Goal: Task Accomplishment & Management: Manage account settings

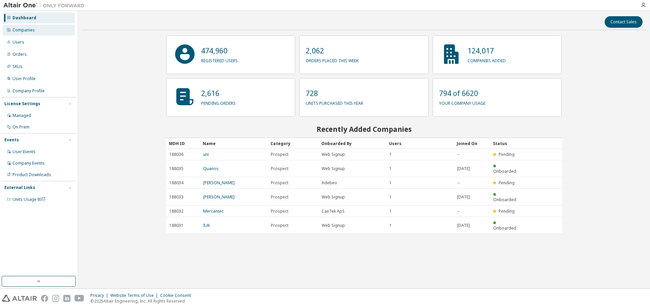
click at [33, 33] on div "Companies" at bounding box center [39, 30] width 72 height 11
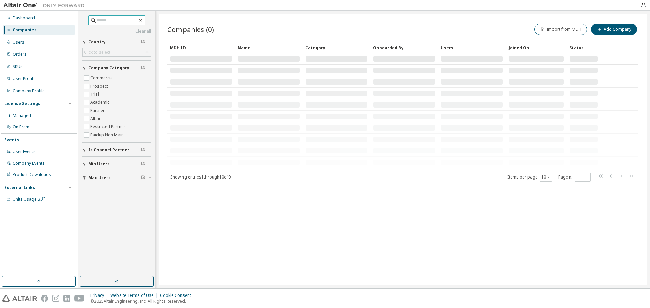
click at [129, 19] on input "text" at bounding box center [117, 20] width 41 height 7
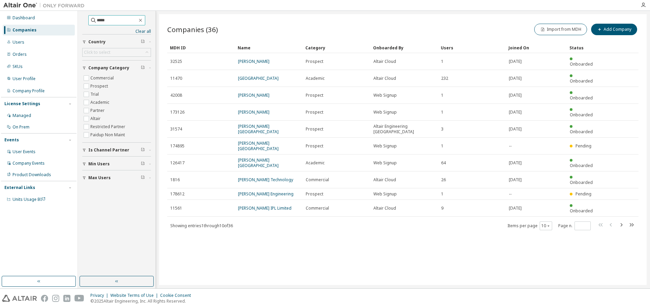
click at [121, 23] on input "*****" at bounding box center [117, 20] width 41 height 7
type input "**********"
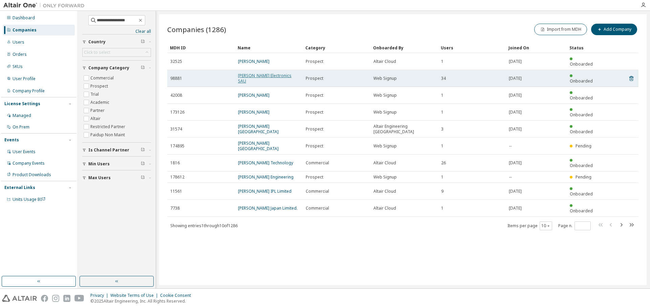
click at [271, 73] on link "Mahle Electronics SAU" at bounding box center [264, 78] width 53 height 11
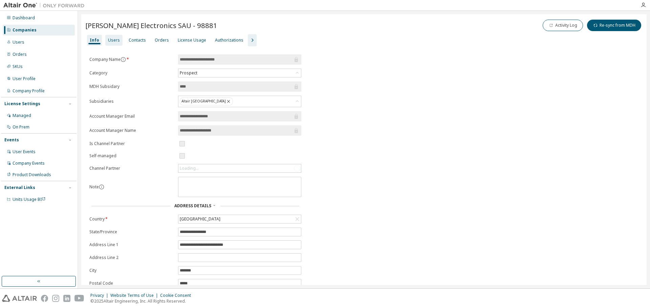
click at [113, 43] on div "Users" at bounding box center [113, 40] width 17 height 11
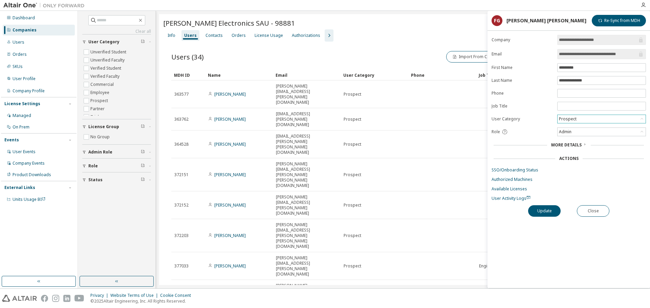
click at [575, 121] on div "Prospect" at bounding box center [568, 118] width 20 height 7
click at [580, 137] on li "Commercial" at bounding box center [601, 136] width 87 height 9
click at [575, 131] on div "Admin" at bounding box center [602, 132] width 88 height 8
click at [574, 149] on li "Owner" at bounding box center [601, 149] width 87 height 9
click at [555, 213] on button "Update" at bounding box center [544, 211] width 32 height 12
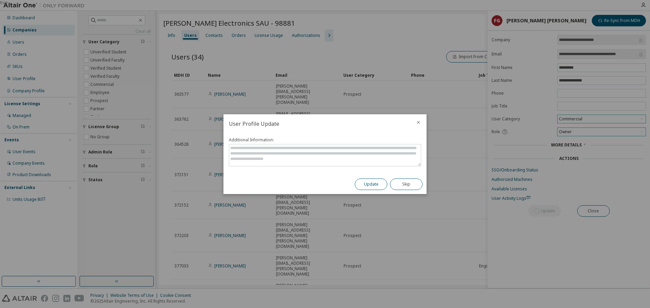
click at [372, 185] on button "Update" at bounding box center [371, 185] width 32 height 12
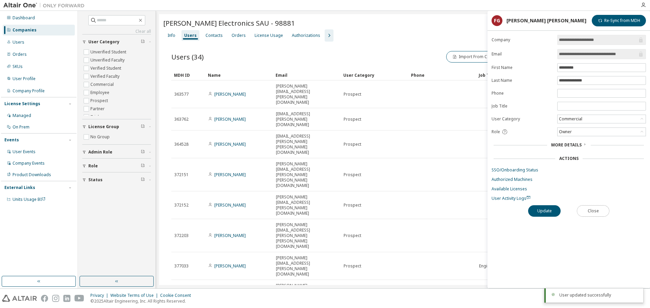
click at [589, 211] on button "Close" at bounding box center [593, 211] width 32 height 12
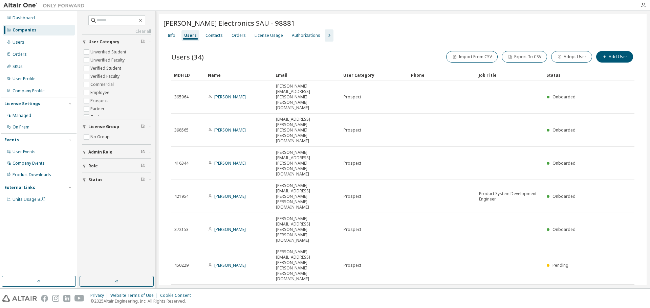
click at [219, 296] on link "Marta Camarasa" at bounding box center [229, 299] width 31 height 6
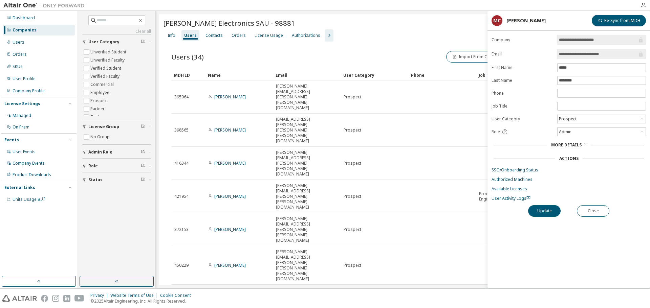
click at [228, 285] on div "Mahle Electronics SAU - 98881 Clear Load Save Save As Field Operator Value Sele…" at bounding box center [402, 231] width 487 height 434
click at [443, 224] on div "Users (34) Import From CSV Export To CSV Adopt User Add User Clear Load Save Sa…" at bounding box center [402, 243] width 479 height 402
click at [604, 212] on button "Close" at bounding box center [593, 211] width 32 height 12
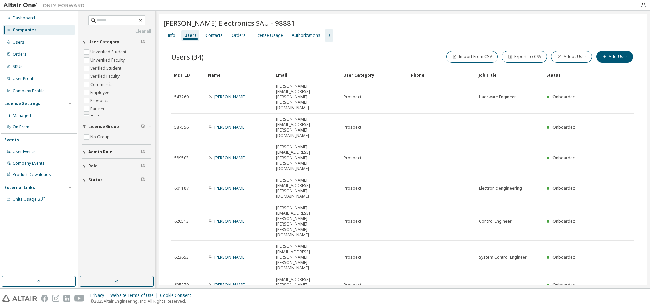
click at [617, 211] on div "Users (34) Import From CSV Export To CSV Adopt User Add User Clear Load Save Sa…" at bounding box center [402, 232] width 479 height 381
type input "*"
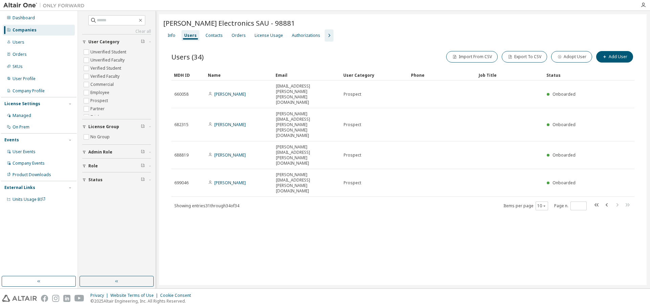
click at [283, 38] on div "Info Users Contacts Orders License Usage Authorizations" at bounding box center [402, 35] width 479 height 12
click at [273, 36] on div "License Usage" at bounding box center [269, 35] width 28 height 5
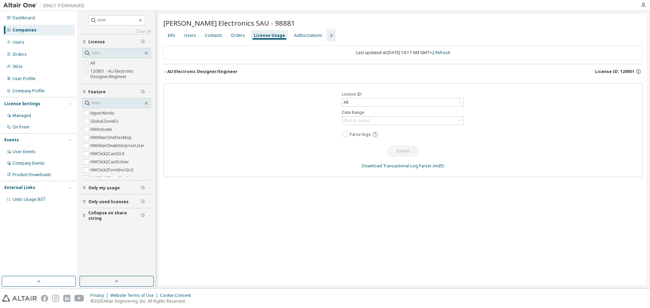
click at [181, 70] on div "AU Electronic Designer/Engineer" at bounding box center [202, 71] width 70 height 5
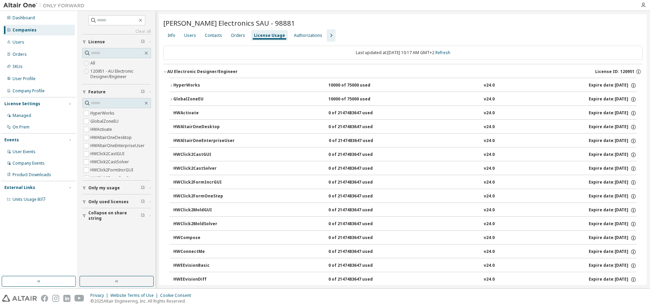
click at [328, 88] on div "10000 of 75000 used" at bounding box center [358, 86] width 61 height 6
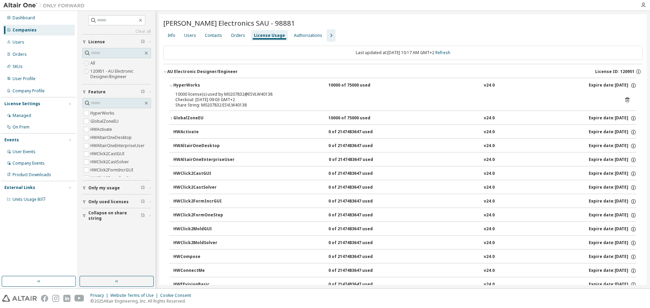
click at [328, 88] on div "10000 of 75000 used" at bounding box center [358, 86] width 61 height 6
